Goal: Find specific page/section: Find specific page/section

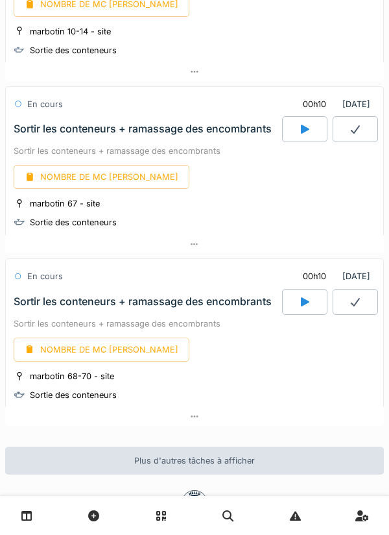
scroll to position [1672, 0]
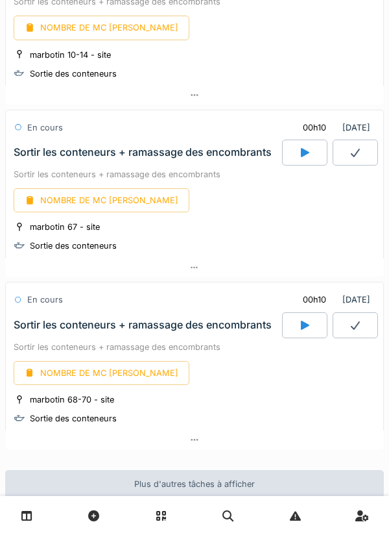
click at [322, 208] on div "NOMBRE DE MC [PERSON_NAME]" at bounding box center [195, 200] width 362 height 24
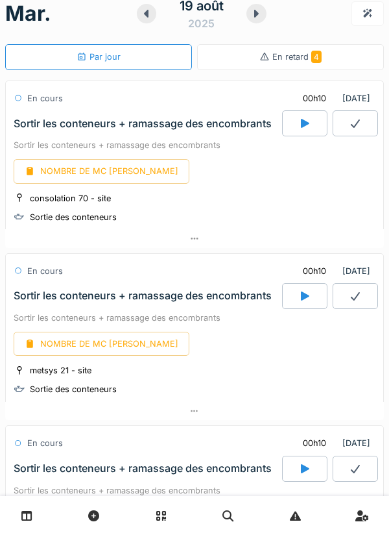
scroll to position [18, 0]
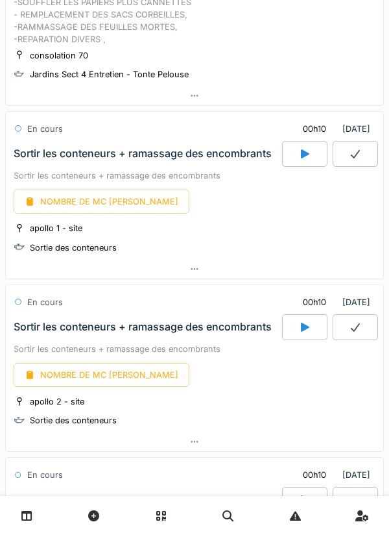
click at [38, 234] on div "apollo 1 - site" at bounding box center [56, 228] width 53 height 12
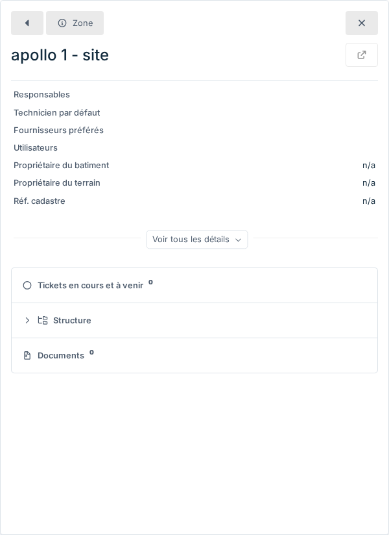
scroll to position [878, 0]
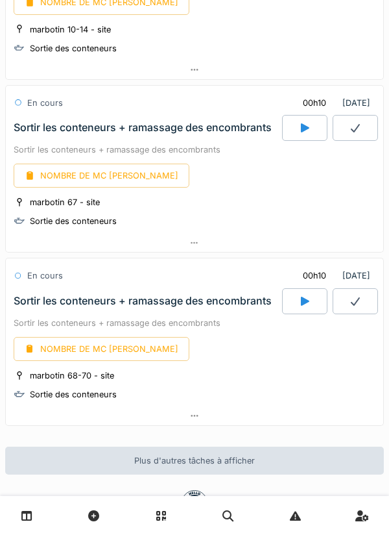
scroll to position [1672, 0]
